Goal: Transaction & Acquisition: Book appointment/travel/reservation

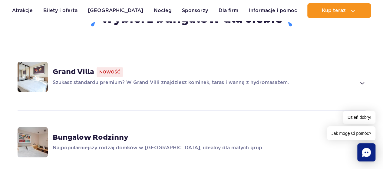
scroll to position [454, 0]
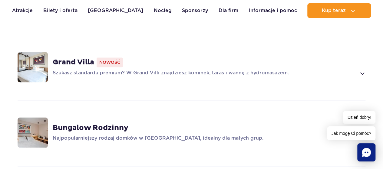
click at [213, 58] on div "Grand Villa Nowość Szukasz standardu premium? W Grand Villi znajdziesz kominek,…" at bounding box center [209, 67] width 313 height 19
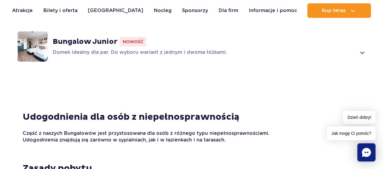
scroll to position [967, 0]
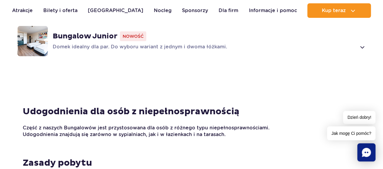
click at [152, 113] on div "Udogodnienia dla osób z niepełnosprawnością Część z naszych Bungalowów jest prz…" at bounding box center [191, 122] width 347 height 32
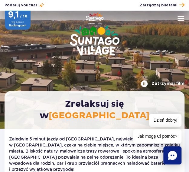
scroll to position [0, 0]
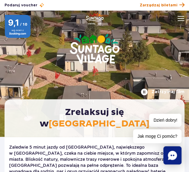
click at [161, 3] on span "Zarządzaj biletami" at bounding box center [159, 4] width 38 height 5
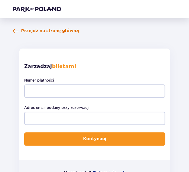
click at [17, 32] on span at bounding box center [16, 31] width 6 height 6
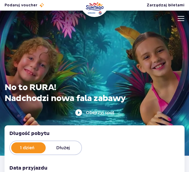
click at [178, 19] on img at bounding box center [181, 18] width 7 height 5
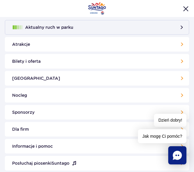
click at [117, 61] on link "Bilety i oferta" at bounding box center [97, 61] width 184 height 15
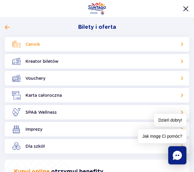
click at [83, 40] on link "Cennik" at bounding box center [97, 44] width 184 height 15
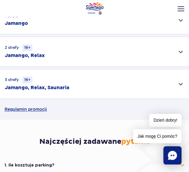
scroll to position [182, 0]
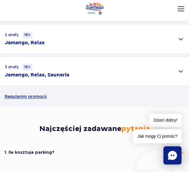
click at [146, 72] on div "3 strefy 16+ Jamango, Relax, Saunaria" at bounding box center [94, 70] width 189 height 29
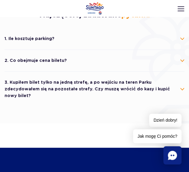
scroll to position [454, 0]
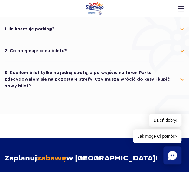
click at [139, 60] on li "2. Co obejmuje cena biletu? Cena biletu obejmuje wejście do wybranych stref par…" at bounding box center [95, 51] width 180 height 22
click at [142, 54] on button "2. Co obejmuje cena biletu?" at bounding box center [95, 51] width 180 height 14
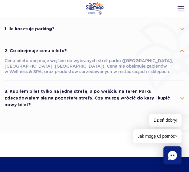
click at [155, 89] on button "3. Kupiłem bilet tylko na jedną strefę, a po wejściu na teren Parku zdecydowałe…" at bounding box center [95, 97] width 180 height 27
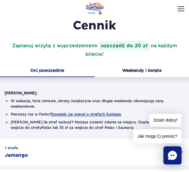
scroll to position [30, 0]
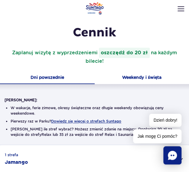
click at [153, 79] on button "Weekendy i święta" at bounding box center [142, 78] width 95 height 12
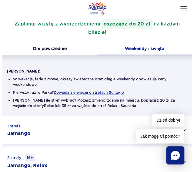
scroll to position [61, 0]
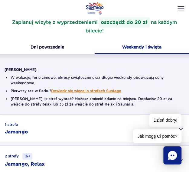
click at [110, 89] on button "Dowiedz się więcej o strefach Suntago" at bounding box center [86, 91] width 70 height 4
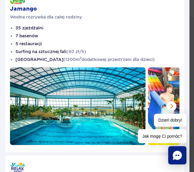
scroll to position [30, 0]
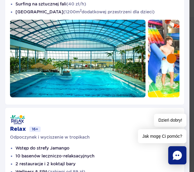
click at [169, 60] on button at bounding box center [172, 59] width 10 height 10
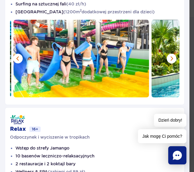
scroll to position [61, 0]
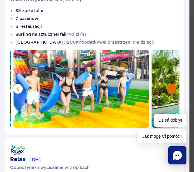
click at [167, 86] on button at bounding box center [172, 89] width 10 height 10
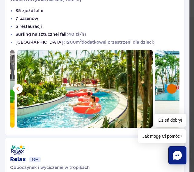
click at [167, 87] on button at bounding box center [172, 89] width 10 height 10
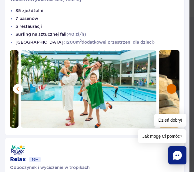
click at [167, 87] on button at bounding box center [172, 89] width 10 height 10
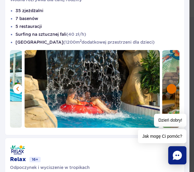
click at [167, 89] on button at bounding box center [172, 89] width 10 height 10
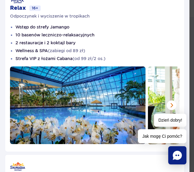
scroll to position [212, 0]
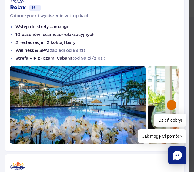
click at [167, 100] on button at bounding box center [172, 105] width 10 height 10
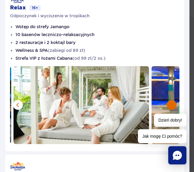
click at [167, 101] on button at bounding box center [172, 105] width 10 height 10
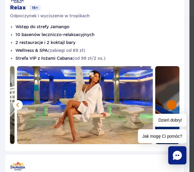
click at [167, 101] on button at bounding box center [172, 105] width 10 height 10
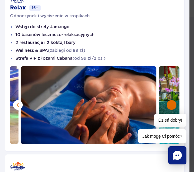
click at [167, 101] on button at bounding box center [172, 105] width 10 height 10
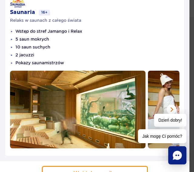
scroll to position [381, 0]
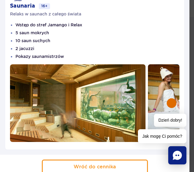
click at [167, 98] on button at bounding box center [172, 103] width 10 height 10
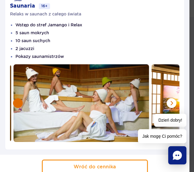
click at [16, 98] on button at bounding box center [18, 103] width 10 height 10
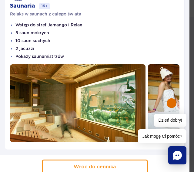
click at [167, 99] on button at bounding box center [172, 103] width 10 height 10
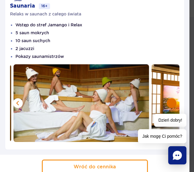
click at [167, 99] on button at bounding box center [172, 103] width 10 height 10
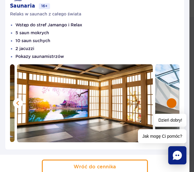
click at [167, 99] on button at bounding box center [172, 103] width 10 height 10
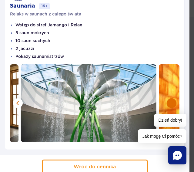
click at [167, 99] on button at bounding box center [172, 103] width 10 height 10
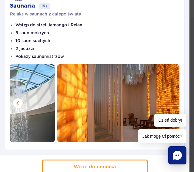
click at [166, 99] on img at bounding box center [124, 103] width 135 height 78
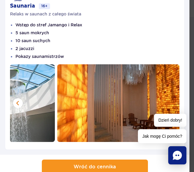
click at [129, 161] on button "Wróć do cennika" at bounding box center [95, 166] width 106 height 15
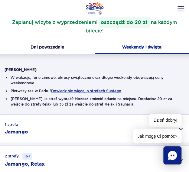
click at [180, 12] on header "Godziny otwarcia pl PL EN UA Moje konto Zarządzaj biletami Aktualny ruch w park…" at bounding box center [94, 23] width 189 height 27
click at [181, 8] on img at bounding box center [181, 8] width 7 height 5
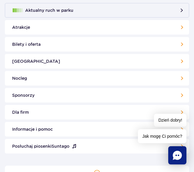
scroll to position [30, 0]
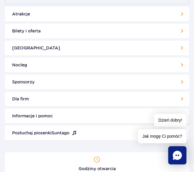
click at [53, 69] on link "Nocleg" at bounding box center [97, 65] width 184 height 15
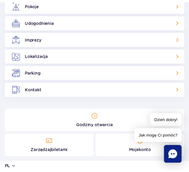
scroll to position [26, 0]
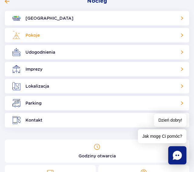
click at [51, 34] on link "Pokoje" at bounding box center [97, 35] width 184 height 15
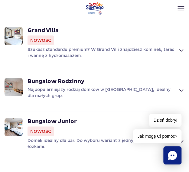
click at [176, 46] on div "Szukasz standardu premium? W Grand Villi znajdziesz kominek, taras i wannę z hy…" at bounding box center [106, 52] width 157 height 12
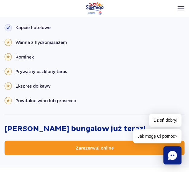
scroll to position [858, 0]
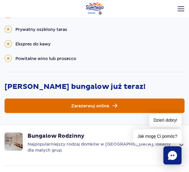
click at [126, 98] on link "Zarezerwuj online" at bounding box center [95, 105] width 180 height 15
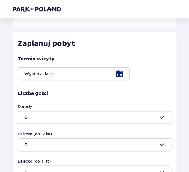
scroll to position [151, 0]
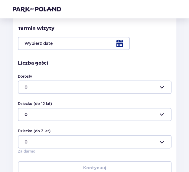
click at [56, 41] on div at bounding box center [95, 43] width 154 height 13
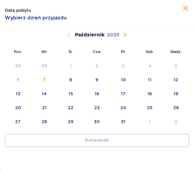
click at [125, 35] on span "Następny miesiąc" at bounding box center [124, 34] width 7 height 7
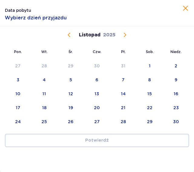
click at [125, 35] on span "Następny miesiąc" at bounding box center [124, 34] width 7 height 7
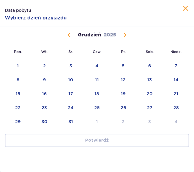
click at [125, 35] on span "Następny miesiąc" at bounding box center [124, 34] width 7 height 7
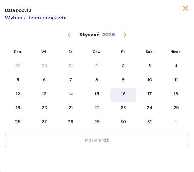
click at [131, 94] on div "16" at bounding box center [123, 94] width 26 height 13
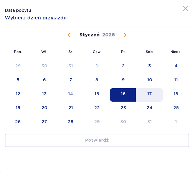
click at [146, 94] on div "17" at bounding box center [149, 94] width 26 height 13
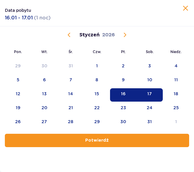
click at [151, 138] on button "Potwierdź" at bounding box center [97, 140] width 184 height 13
type input "16.01.26 - 17.01.26"
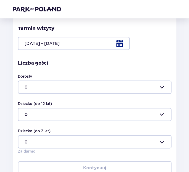
click at [74, 86] on div at bounding box center [95, 86] width 154 height 13
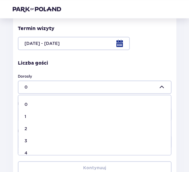
click at [50, 127] on div "2" at bounding box center [95, 128] width 141 height 6
type input "2"
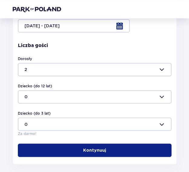
scroll to position [197, 0]
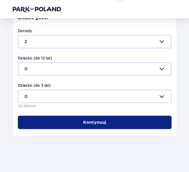
click at [107, 121] on span "button" at bounding box center [107, 122] width 6 height 6
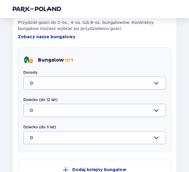
scroll to position [375, 0]
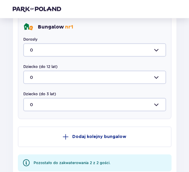
click at [79, 46] on div at bounding box center [94, 49] width 143 height 13
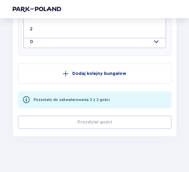
scroll to position [347, 0]
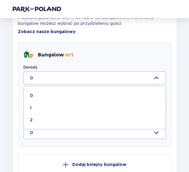
click at [42, 117] on div "2" at bounding box center [95, 120] width 130 height 6
type input "2"
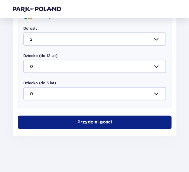
click at [112, 124] on span "button" at bounding box center [113, 122] width 6 height 6
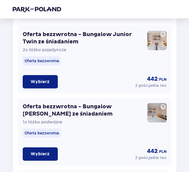
scroll to position [880, 0]
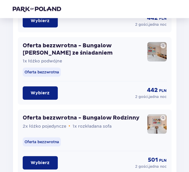
click at [52, 92] on button "Wybierz" at bounding box center [40, 92] width 35 height 13
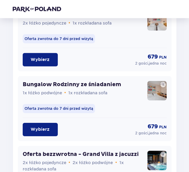
scroll to position [1516, 0]
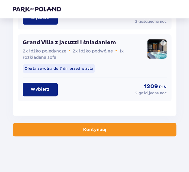
click at [93, 133] on button "Kontynuuj" at bounding box center [95, 129] width 164 height 13
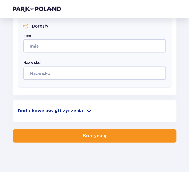
scroll to position [292, 0]
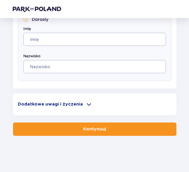
click at [64, 104] on p "Dodatkowe uwagi i życzenia" at bounding box center [50, 104] width 65 height 6
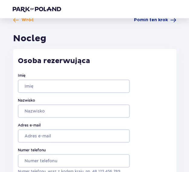
scroll to position [0, 0]
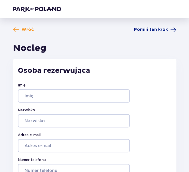
click at [24, 28] on span "Wróć" at bounding box center [28, 30] width 12 height 6
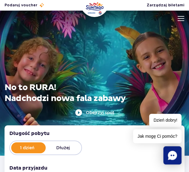
click at [183, 19] on img at bounding box center [181, 18] width 7 height 5
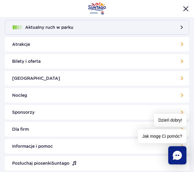
click at [40, 95] on link "Nocleg" at bounding box center [97, 95] width 184 height 15
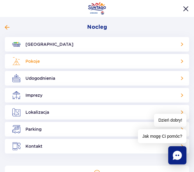
click at [45, 63] on link "Pokoje" at bounding box center [97, 61] width 184 height 15
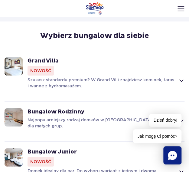
scroll to position [495, 0]
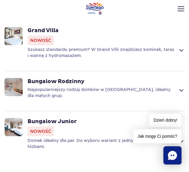
click at [90, 46] on p "Szukasz standardu premium? W Grand Villi znajdziesz kominek, taras i wannę z hy…" at bounding box center [102, 52] width 148 height 12
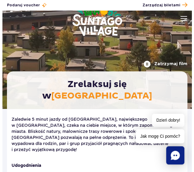
scroll to position [0, 0]
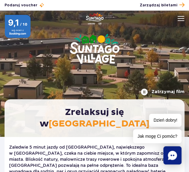
click at [180, 20] on img at bounding box center [181, 18] width 7 height 5
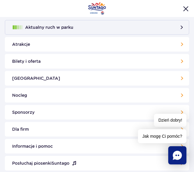
click at [84, 77] on link "[GEOGRAPHIC_DATA]" at bounding box center [97, 78] width 184 height 15
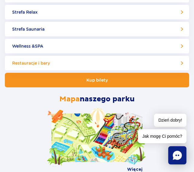
scroll to position [91, 0]
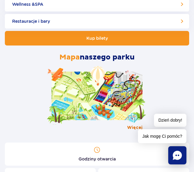
click at [130, 127] on span "Więcej" at bounding box center [134, 127] width 15 height 6
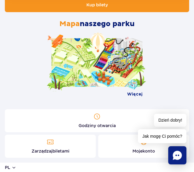
scroll to position [0, 0]
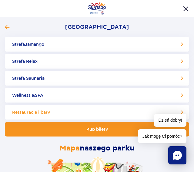
click at [89, 110] on link "Restauracje i bary" at bounding box center [97, 112] width 184 height 15
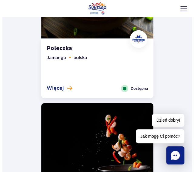
scroll to position [333, 0]
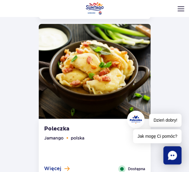
click at [178, 9] on img at bounding box center [181, 8] width 7 height 5
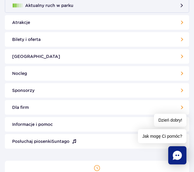
scroll to position [0, 0]
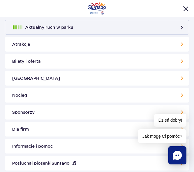
click at [97, 49] on link "Atrakcje" at bounding box center [97, 44] width 184 height 15
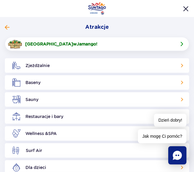
click at [9, 27] on button "Atrakcje" at bounding box center [94, 27] width 179 height 7
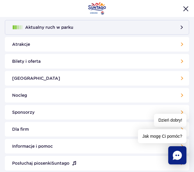
click at [54, 93] on link "Nocleg" at bounding box center [97, 95] width 184 height 15
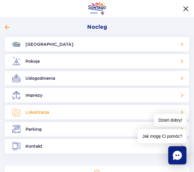
click at [58, 108] on link "Lokalizacja" at bounding box center [97, 112] width 184 height 15
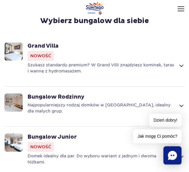
scroll to position [510, 0]
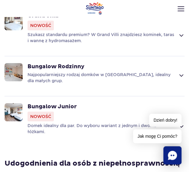
click at [61, 32] on header "Godziny otwarcia pl PL EN UA Moje konto Zarządzaj biletami Aktualny ruch w park…" at bounding box center [94, 23] width 189 height 27
click at [173, 29] on header "Godziny otwarcia pl PL EN UA Moje konto Zarządzaj biletami Aktualny ruch w park…" at bounding box center [94, 23] width 189 height 27
click at [178, 29] on header "Godziny otwarcia pl PL EN UA Moje konto Zarządzaj biletami Aktualny ruch w park…" at bounding box center [94, 23] width 189 height 27
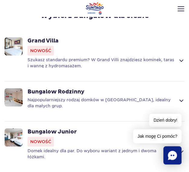
scroll to position [449, 0]
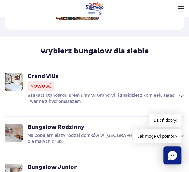
click at [180, 92] on span at bounding box center [181, 95] width 7 height 7
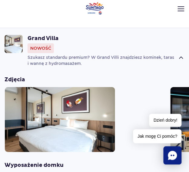
click at [71, 87] on img at bounding box center [60, 119] width 110 height 65
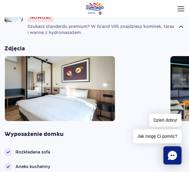
scroll to position [517, 0]
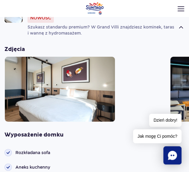
click at [15, 84] on img at bounding box center [60, 89] width 110 height 65
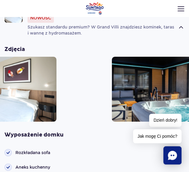
click at [29, 80] on img at bounding box center [1, 89] width 110 height 65
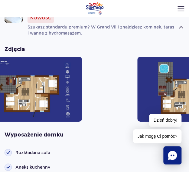
click at [0, 78] on img at bounding box center [27, 89] width 110 height 65
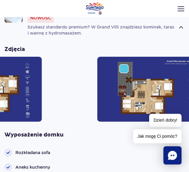
click at [60, 75] on div at bounding box center [12, 89] width 161 height 65
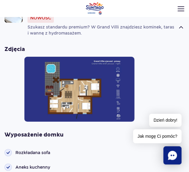
click at [24, 76] on img at bounding box center [79, 89] width 110 height 65
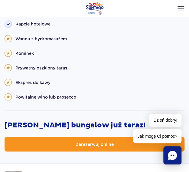
scroll to position [941, 0]
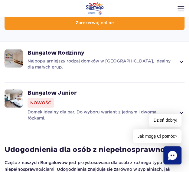
click at [111, 61] on p "Najpopularniejszy rodzaj domków w Suntago Village, idealny dla małych grup." at bounding box center [102, 64] width 148 height 12
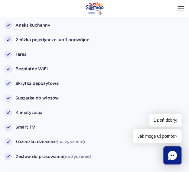
scroll to position [850, 0]
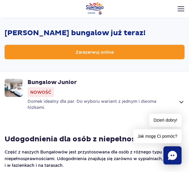
click at [87, 78] on strong "Bungalow Junior" at bounding box center [106, 81] width 157 height 7
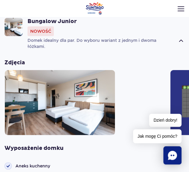
scroll to position [608, 0]
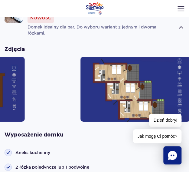
click at [159, 74] on img at bounding box center [135, 89] width 110 height 65
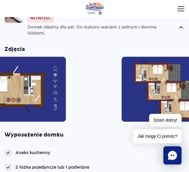
click at [160, 71] on img at bounding box center [176, 89] width 110 height 65
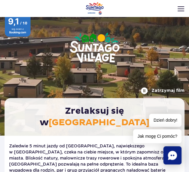
scroll to position [0, 0]
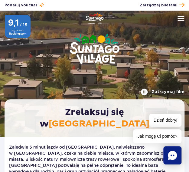
click at [145, 95] on button "Zatrzymaj film" at bounding box center [163, 91] width 44 height 7
click at [178, 18] on img at bounding box center [181, 18] width 7 height 5
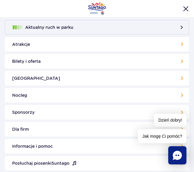
click at [182, 12] on button "Zamknij menu" at bounding box center [185, 8] width 7 height 7
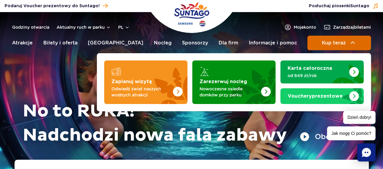
click at [349, 46] on button "Kup teraz" at bounding box center [339, 43] width 64 height 15
click at [340, 45] on span "Kup teraz" at bounding box center [334, 42] width 24 height 5
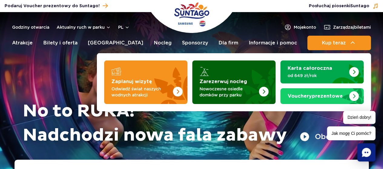
click at [262, 90] on img "Zarezerwuj nocleg" at bounding box center [264, 92] width 10 height 10
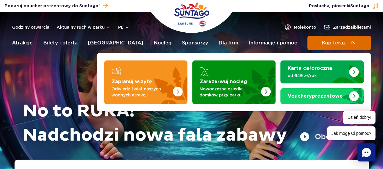
click at [345, 46] on button "Kup teraz" at bounding box center [339, 43] width 64 height 15
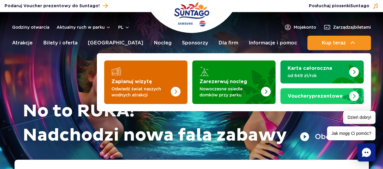
click at [164, 88] on p "Odwiedź świat naszych wodnych atrakcji" at bounding box center [140, 92] width 59 height 12
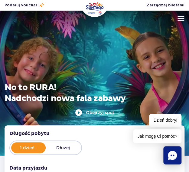
click at [183, 20] on img at bounding box center [181, 18] width 7 height 5
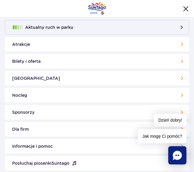
click at [118, 61] on link "Bilety i oferta" at bounding box center [97, 61] width 184 height 15
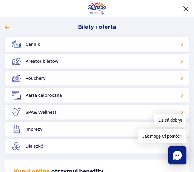
click at [5, 33] on div "Bilety i oferta Cennik Kreator biletów Vouchery Karta całoroczna SPA & Wellness" at bounding box center [97, 89] width 184 height 130
click at [6, 26] on span at bounding box center [7, 27] width 5 height 5
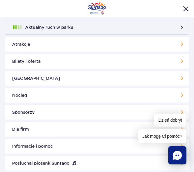
click at [183, 8] on img "Zamknij menu" at bounding box center [185, 8] width 5 height 5
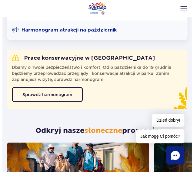
scroll to position [242, 0]
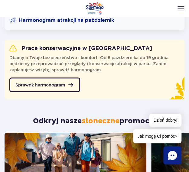
click at [57, 86] on span "Sprawdź harmonogram" at bounding box center [40, 84] width 50 height 4
click at [182, 10] on div "Podaruj voucher Podaruj Voucher prezentowy do Suntago! Zarządzaj biletami Posłu…" at bounding box center [94, 5] width 189 height 10
click at [182, 12] on button at bounding box center [181, 8] width 7 height 7
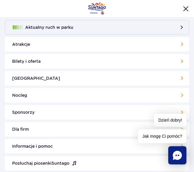
click at [106, 61] on link "Bilety i oferta" at bounding box center [97, 61] width 184 height 15
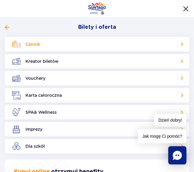
click at [75, 47] on link "Cennik" at bounding box center [97, 44] width 184 height 15
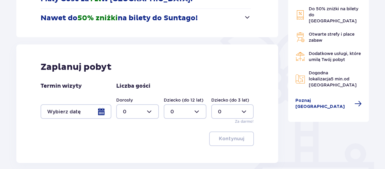
scroll to position [151, 0]
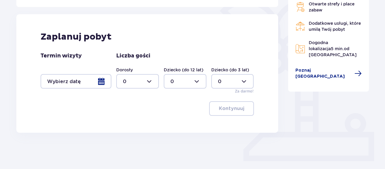
click at [61, 84] on div at bounding box center [76, 81] width 71 height 15
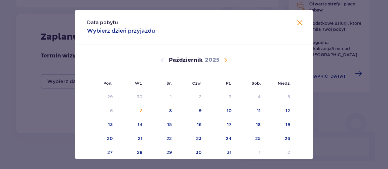
click at [226, 61] on span "Następny miesiąc" at bounding box center [225, 60] width 7 height 7
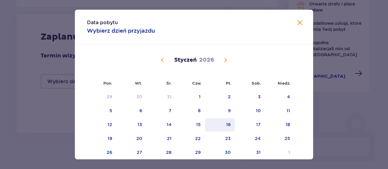
click at [231, 123] on div "16" at bounding box center [220, 124] width 30 height 13
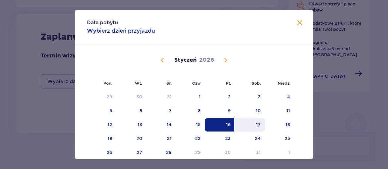
click at [259, 123] on div "17" at bounding box center [258, 125] width 5 height 6
type input "16.01.26 - 17.01.26"
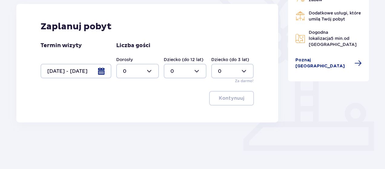
scroll to position [167, 0]
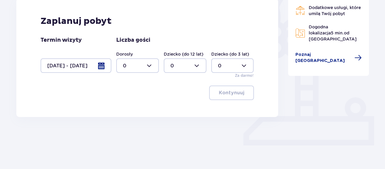
click at [153, 68] on div at bounding box center [137, 65] width 43 height 15
click at [138, 105] on span "2" at bounding box center [137, 109] width 41 height 13
type input "2"
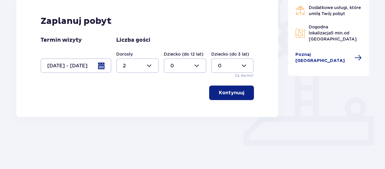
click at [231, 95] on p "Kontynuuj" at bounding box center [231, 93] width 25 height 7
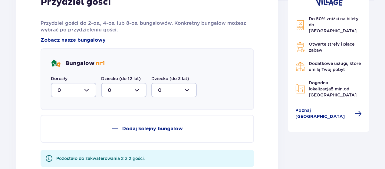
scroll to position [314, 0]
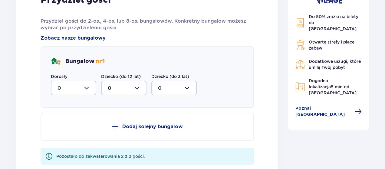
click at [73, 88] on div at bounding box center [73, 88] width 45 height 15
click at [66, 132] on div "2" at bounding box center [74, 132] width 32 height 7
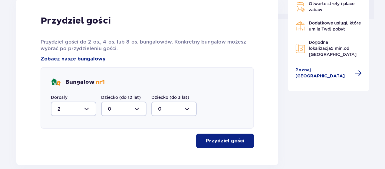
scroll to position [284, 0]
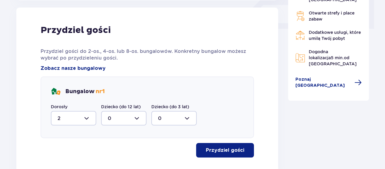
click at [77, 120] on div at bounding box center [73, 118] width 45 height 15
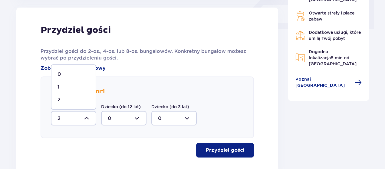
click at [67, 84] on span "1" at bounding box center [73, 87] width 44 height 13
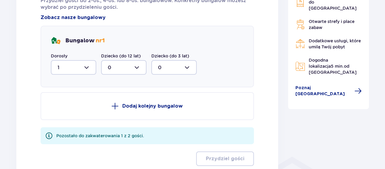
scroll to position [345, 0]
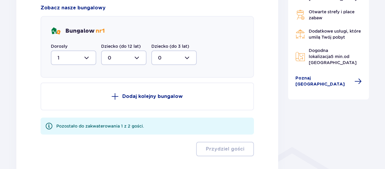
click at [69, 51] on div at bounding box center [73, 58] width 45 height 15
click at [65, 99] on div "2" at bounding box center [74, 101] width 32 height 7
type input "2"
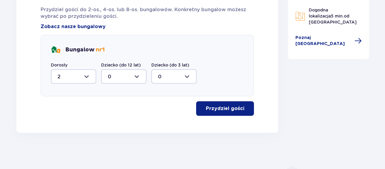
scroll to position [325, 0]
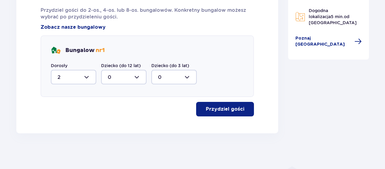
drag, startPoint x: 214, startPoint y: 110, endPoint x: 209, endPoint y: 112, distance: 5.3
click at [214, 110] on p "Przydziel gości" at bounding box center [225, 109] width 38 height 7
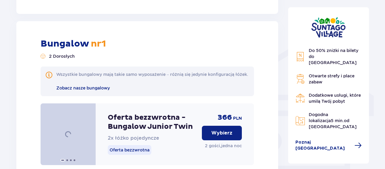
scroll to position [458, 0]
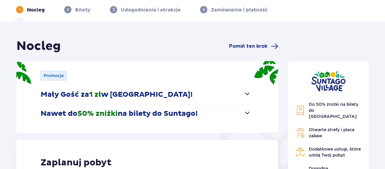
scroll to position [4, 0]
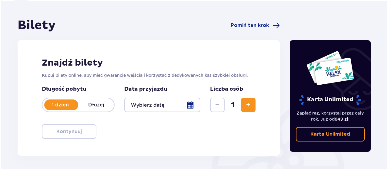
scroll to position [61, 0]
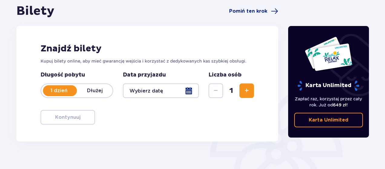
click at [245, 91] on span "Zwiększ" at bounding box center [246, 90] width 7 height 7
click at [138, 91] on div at bounding box center [161, 91] width 76 height 15
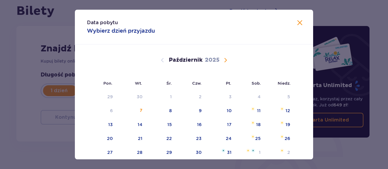
click at [226, 63] on span "Następny miesiąc" at bounding box center [225, 60] width 7 height 7
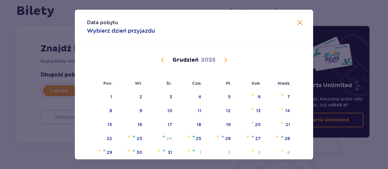
click at [226, 59] on span "Następny miesiąc" at bounding box center [225, 60] width 7 height 7
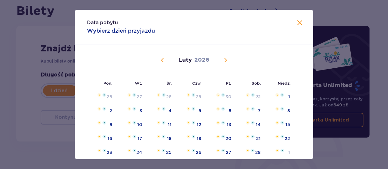
click at [225, 58] on span "Następny miesiąc" at bounding box center [225, 60] width 7 height 7
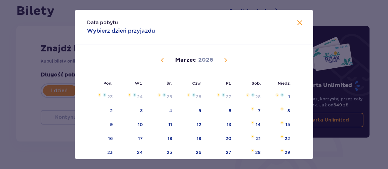
click at [159, 59] on span "Poprzedni miesiąc" at bounding box center [162, 60] width 7 height 7
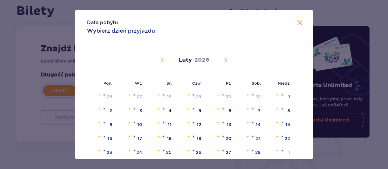
click at [160, 60] on span "Poprzedni miesiąc" at bounding box center [162, 60] width 7 height 7
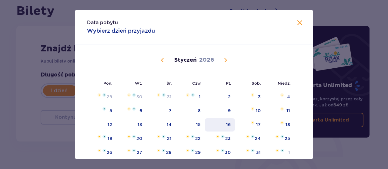
click at [233, 124] on div "16" at bounding box center [220, 124] width 30 height 13
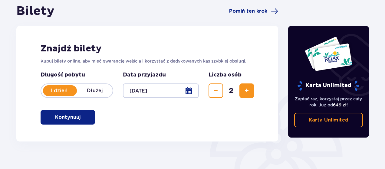
click at [137, 93] on div at bounding box center [161, 91] width 76 height 15
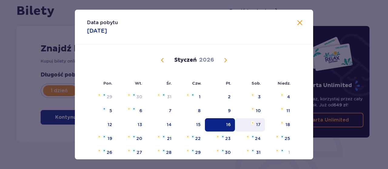
click at [236, 122] on div "17" at bounding box center [250, 124] width 30 height 13
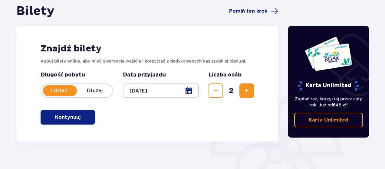
click at [224, 125] on div "Znajdź bilety Kupuj bilety online, aby mieć gwarancję wejścia i korzystać z ded…" at bounding box center [147, 84] width 262 height 116
click at [163, 92] on div at bounding box center [161, 91] width 76 height 15
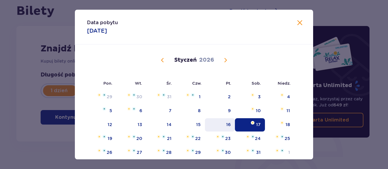
click at [221, 122] on div "16" at bounding box center [220, 124] width 30 height 13
type input "16.01.26"
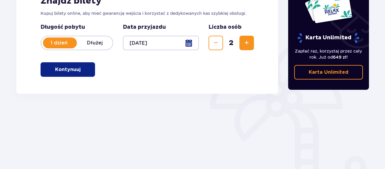
scroll to position [79, 0]
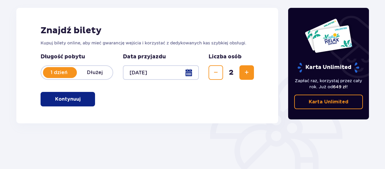
click at [85, 99] on button "Kontynuuj" at bounding box center [68, 99] width 55 height 15
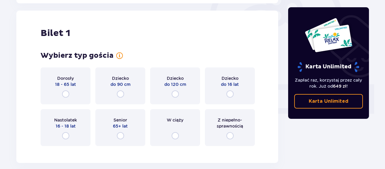
scroll to position [202, 0]
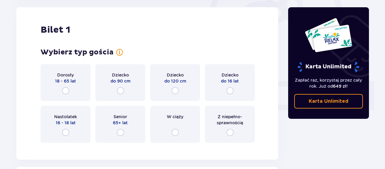
click at [64, 87] on input "radio" at bounding box center [65, 90] width 7 height 7
radio input "true"
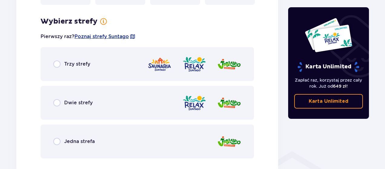
scroll to position [350, 0]
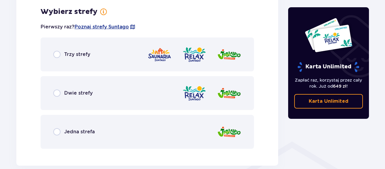
click at [69, 55] on span "Trzy strefy" at bounding box center [77, 54] width 26 height 7
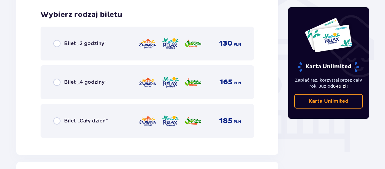
scroll to position [504, 0]
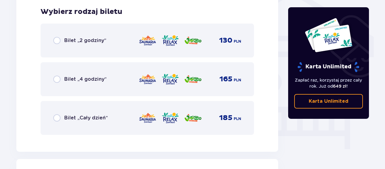
click at [88, 118] on span "Bilet „Cały dzień”" at bounding box center [86, 118] width 44 height 7
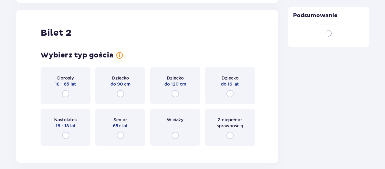
scroll to position [656, 0]
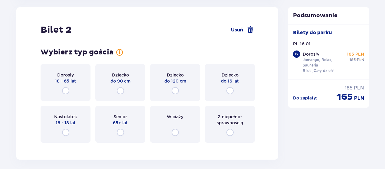
click at [66, 90] on input "radio" at bounding box center [65, 90] width 7 height 7
radio input "true"
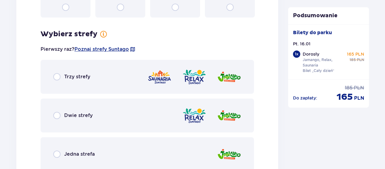
scroll to position [804, 0]
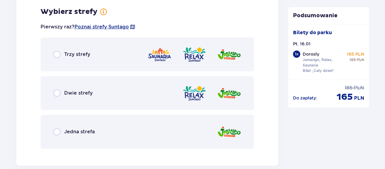
click at [83, 52] on span "Trzy strefy" at bounding box center [77, 54] width 26 height 7
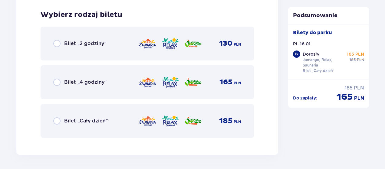
scroll to position [958, 0]
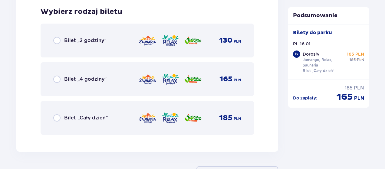
click at [84, 117] on span "Bilet „Cały dzień”" at bounding box center [86, 118] width 44 height 7
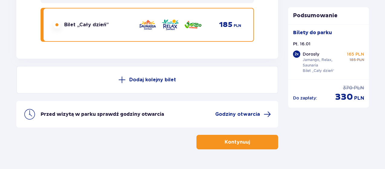
scroll to position [1067, 0]
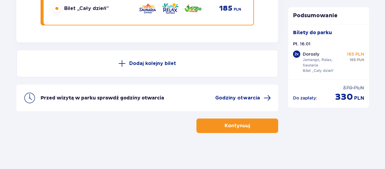
click at [166, 67] on button "Dodaj kolejny bilet" at bounding box center [147, 64] width 262 height 28
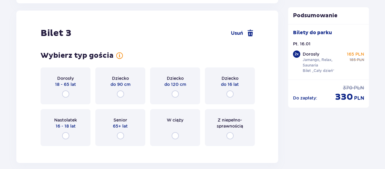
scroll to position [1182, 0]
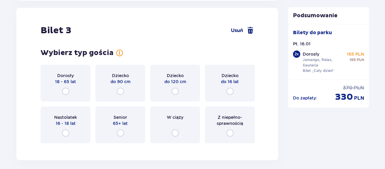
click at [239, 31] on span "Usuń" at bounding box center [237, 30] width 12 height 7
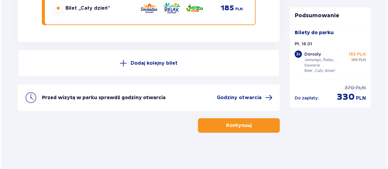
scroll to position [1067, 0]
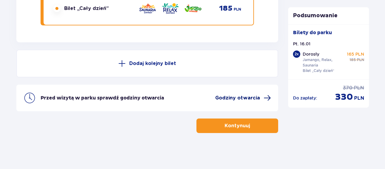
click at [233, 98] on span "Godziny otwarcia" at bounding box center [237, 98] width 45 height 7
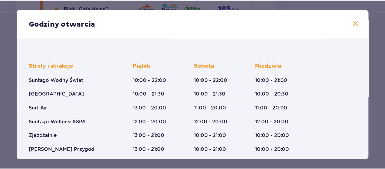
scroll to position [151, 0]
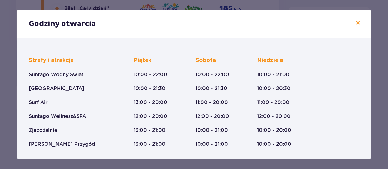
click at [354, 20] on span at bounding box center [357, 22] width 7 height 7
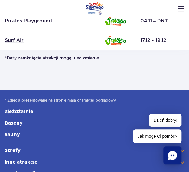
scroll to position [606, 0]
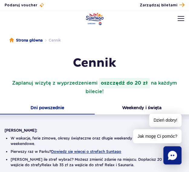
click at [178, 16] on img at bounding box center [181, 18] width 7 height 5
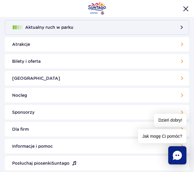
click at [80, 94] on link "Nocleg" at bounding box center [97, 95] width 184 height 15
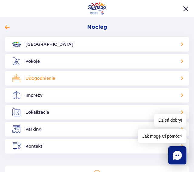
click at [60, 80] on link "Udogodnienia" at bounding box center [97, 78] width 184 height 15
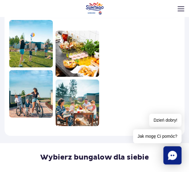
scroll to position [309, 0]
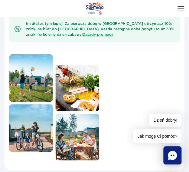
click at [72, 70] on img at bounding box center [77, 88] width 44 height 46
click at [91, 71] on img at bounding box center [77, 88] width 44 height 46
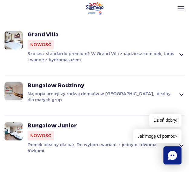
click at [83, 128] on div "Bungalow Junior Nowość" at bounding box center [106, 131] width 157 height 18
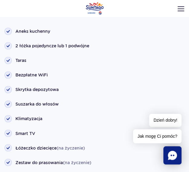
scroll to position [820, 0]
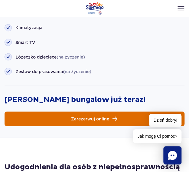
click at [79, 116] on span "Zarezerwuj online" at bounding box center [90, 118] width 38 height 4
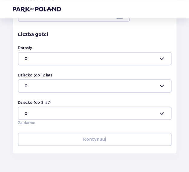
scroll to position [106, 0]
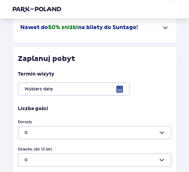
click at [39, 88] on div at bounding box center [95, 88] width 154 height 13
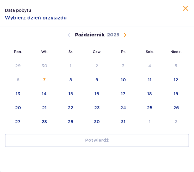
click at [125, 34] on span "Następny miesiąc" at bounding box center [124, 34] width 7 height 7
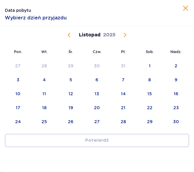
click at [125, 37] on span "Następny miesiąc" at bounding box center [124, 34] width 7 height 7
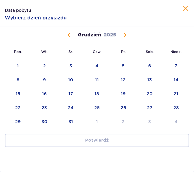
click at [125, 37] on span "Następny miesiąc" at bounding box center [124, 34] width 7 height 7
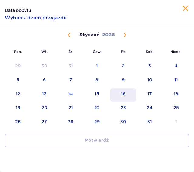
click at [124, 94] on div "16" at bounding box center [123, 94] width 5 height 6
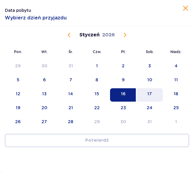
click at [148, 93] on div "17" at bounding box center [149, 94] width 5 height 6
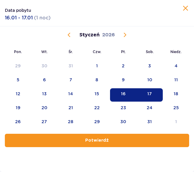
click at [145, 140] on button "Potwierdź" at bounding box center [97, 140] width 184 height 13
type input "16.01.26 - 17.01.26"
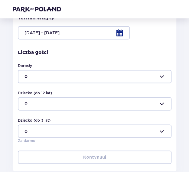
scroll to position [167, 0]
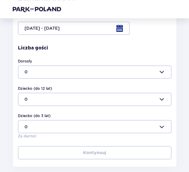
click at [52, 70] on div at bounding box center [95, 71] width 154 height 13
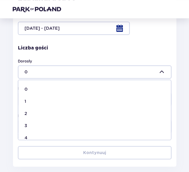
click at [48, 111] on div "2" at bounding box center [95, 113] width 141 height 6
type input "2"
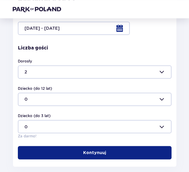
click at [77, 153] on button "Kontynuuj" at bounding box center [95, 152] width 154 height 13
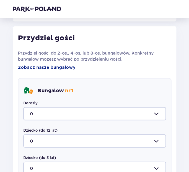
scroll to position [314, 0]
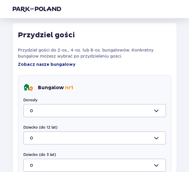
click at [54, 111] on div at bounding box center [94, 110] width 143 height 13
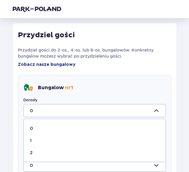
click at [36, 151] on div "2" at bounding box center [95, 152] width 130 height 6
type input "2"
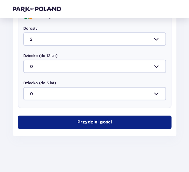
click at [78, 120] on p "Przydziel gości" at bounding box center [95, 122] width 35 height 6
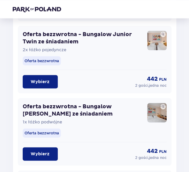
scroll to position [850, 0]
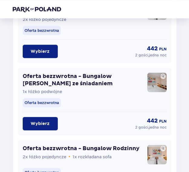
click at [52, 123] on button "Wybierz" at bounding box center [40, 123] width 35 height 13
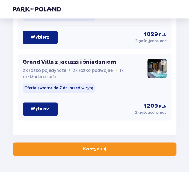
scroll to position [1879, 0]
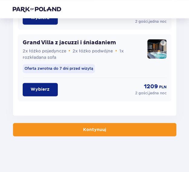
click at [90, 133] on button "Kontynuuj" at bounding box center [95, 129] width 164 height 13
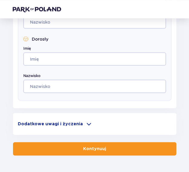
scroll to position [292, 0]
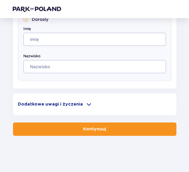
click at [67, 108] on div "Dodatkowe uwagi i życzenia Czy możemy Ci jeszcze w czymś pomóc? Daj nam znać! D…" at bounding box center [95, 104] width 164 height 22
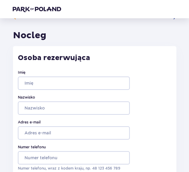
scroll to position [0, 0]
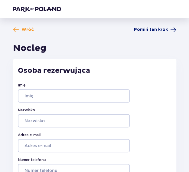
click at [157, 32] on span "Pomiń ten krok" at bounding box center [151, 30] width 34 height 6
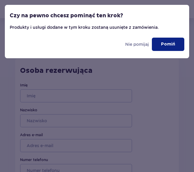
click at [169, 45] on p "Pomiń" at bounding box center [168, 44] width 14 height 6
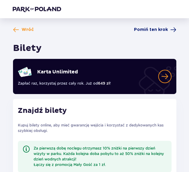
click at [158, 32] on span "Pomiń ten krok" at bounding box center [151, 30] width 34 height 6
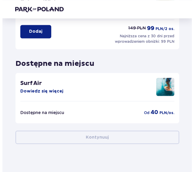
scroll to position [236, 0]
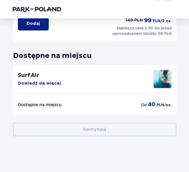
click at [35, 83] on button "Dowiedz się więcej" at bounding box center [39, 83] width 43 height 6
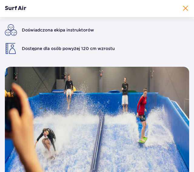
click at [185, 10] on span at bounding box center [185, 8] width 7 height 7
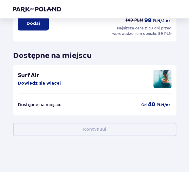
click at [56, 104] on p "Dostępne na miejscu" at bounding box center [40, 104] width 44 height 6
click at [51, 84] on button "Dowiedz się więcej" at bounding box center [39, 83] width 43 height 6
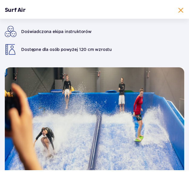
scroll to position [66, 0]
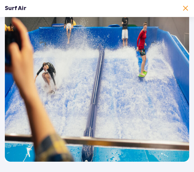
click at [183, 6] on span at bounding box center [185, 8] width 7 height 7
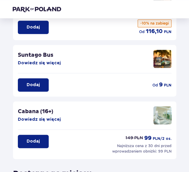
scroll to position [114, 0]
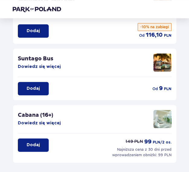
click at [66, 78] on div "Dodaj od 9 PLN" at bounding box center [95, 86] width 154 height 18
click at [41, 88] on button "Dodaj" at bounding box center [33, 88] width 31 height 13
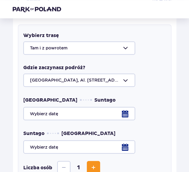
scroll to position [203, 0]
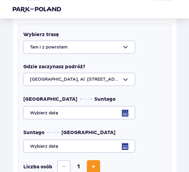
click at [74, 76] on div at bounding box center [94, 78] width 143 height 13
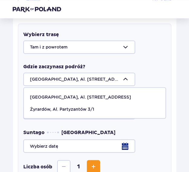
click at [69, 108] on p "Żyrardów, Al. Partyzantów 3/1" at bounding box center [62, 109] width 65 height 6
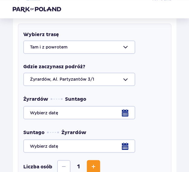
scroll to position [233, 0]
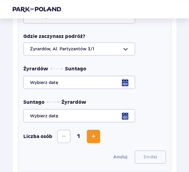
click at [45, 86] on div at bounding box center [94, 81] width 143 height 13
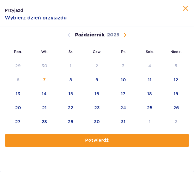
click at [124, 38] on span "Następny miesiąc" at bounding box center [124, 34] width 7 height 7
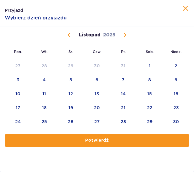
click at [124, 37] on span "Następny miesiąc" at bounding box center [124, 34] width 7 height 7
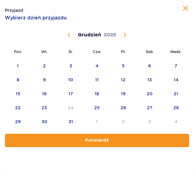
click at [124, 37] on span "Następny miesiąc" at bounding box center [124, 34] width 7 height 7
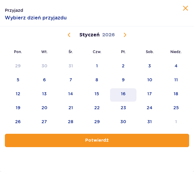
click at [125, 94] on div "16" at bounding box center [123, 94] width 5 height 6
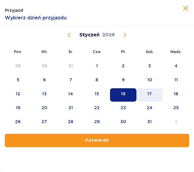
click at [150, 98] on div "17" at bounding box center [149, 94] width 26 height 13
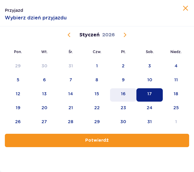
click at [127, 91] on div "16" at bounding box center [123, 94] width 26 height 13
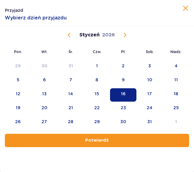
click at [130, 137] on button "Potwierdź" at bounding box center [97, 140] width 184 height 13
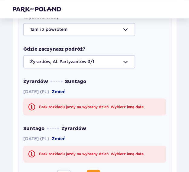
scroll to position [233, 0]
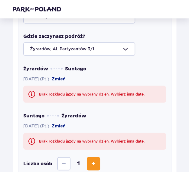
click at [66, 124] on button "Zmień" at bounding box center [59, 126] width 14 height 6
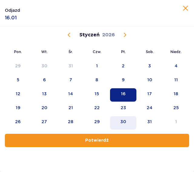
click at [143, 94] on div "17" at bounding box center [149, 94] width 26 height 13
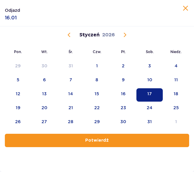
click at [112, 138] on button "Potwierdź" at bounding box center [97, 140] width 184 height 13
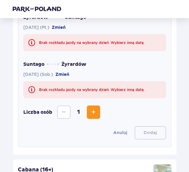
scroll to position [294, 0]
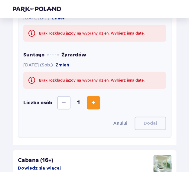
click at [101, 106] on div "Liczba osób 1" at bounding box center [94, 102] width 143 height 13
click at [98, 106] on button "Zwiększ" at bounding box center [93, 102] width 13 height 13
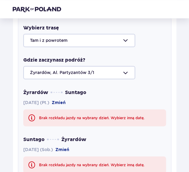
scroll to position [203, 0]
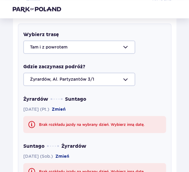
click at [85, 77] on div at bounding box center [94, 78] width 143 height 13
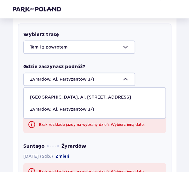
click at [80, 94] on p "Warszawa, Al. Jerozolimskie 56" at bounding box center [80, 97] width 101 height 6
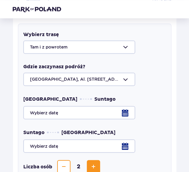
click at [85, 83] on div at bounding box center [94, 78] width 143 height 13
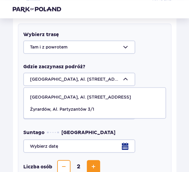
click at [81, 106] on p "Żyrardów, Al. Partyzantów 3/1" at bounding box center [62, 109] width 65 height 6
type input "Żyrardów, Al. Partyzantów 3/1"
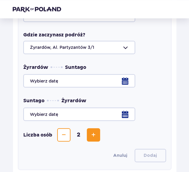
scroll to position [264, 0]
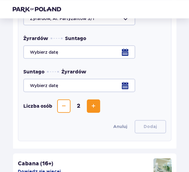
click at [101, 107] on div "Liczba osób 2" at bounding box center [94, 105] width 143 height 13
click at [88, 106] on button "Zwiększ" at bounding box center [93, 105] width 13 height 13
click at [68, 104] on button "Zmniejsz" at bounding box center [63, 105] width 13 height 13
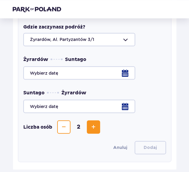
scroll to position [233, 0]
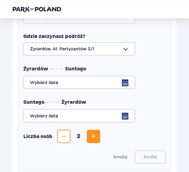
click at [65, 80] on div at bounding box center [94, 81] width 143 height 13
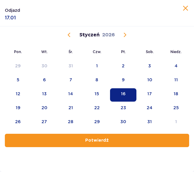
click at [124, 92] on div "16" at bounding box center [123, 94] width 5 height 6
click at [124, 135] on button "Potwierdź" at bounding box center [97, 140] width 184 height 13
